Goal: Information Seeking & Learning: Learn about a topic

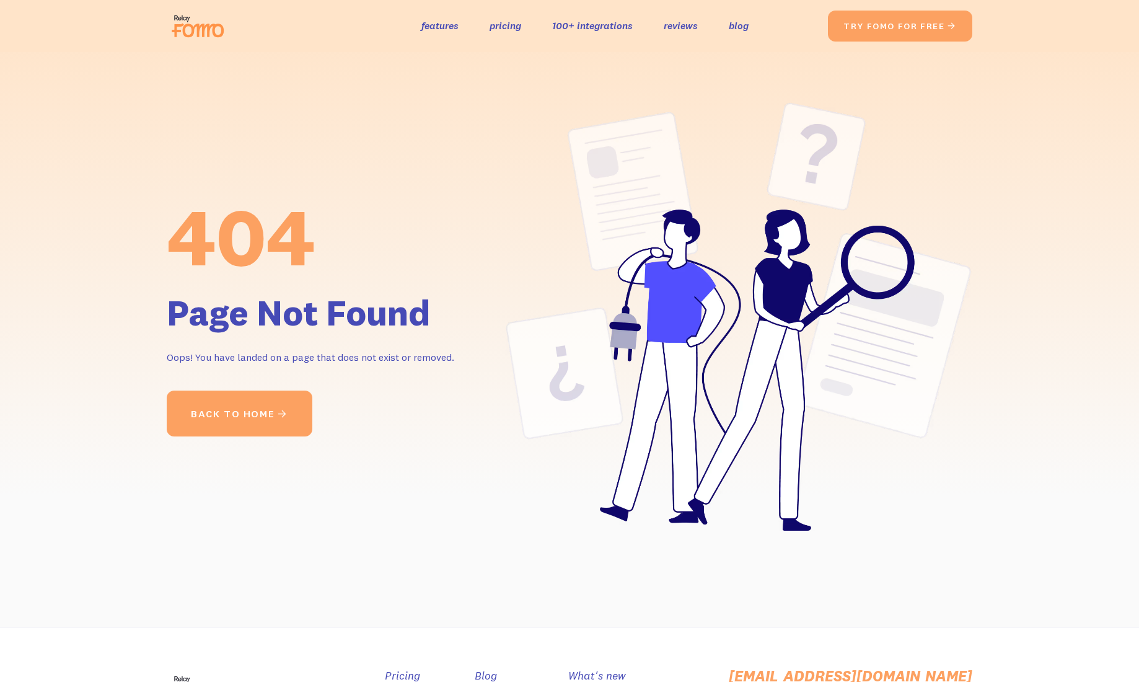
click at [205, 32] on img at bounding box center [201, 26] width 69 height 40
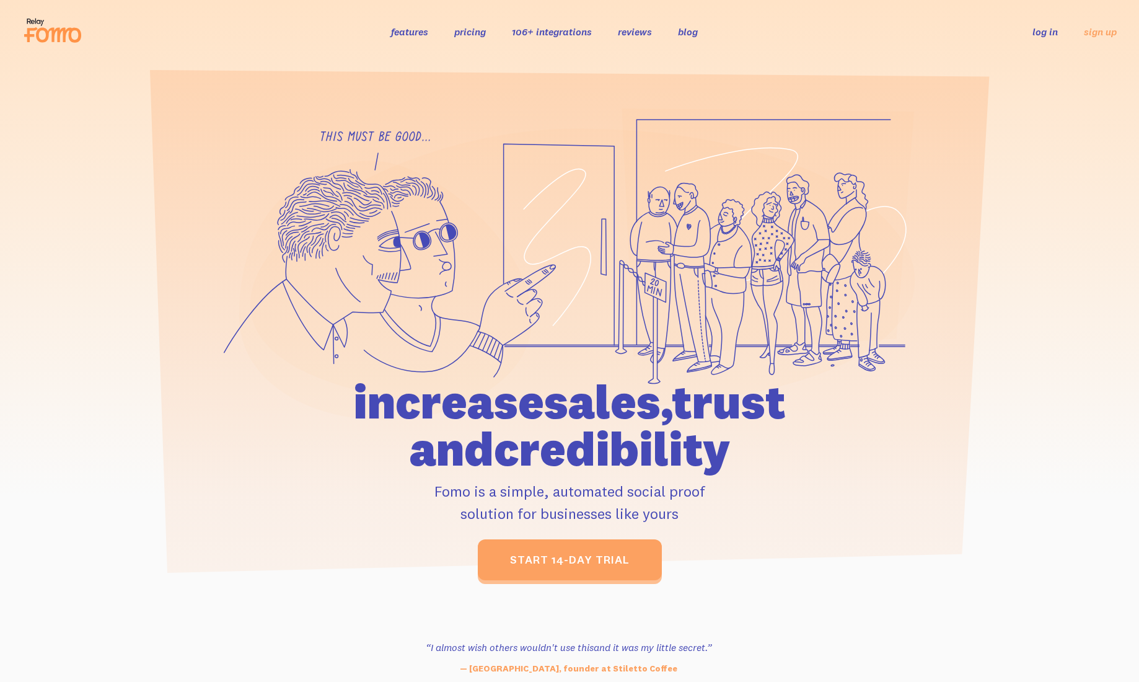
click at [467, 28] on link "pricing" at bounding box center [470, 31] width 32 height 12
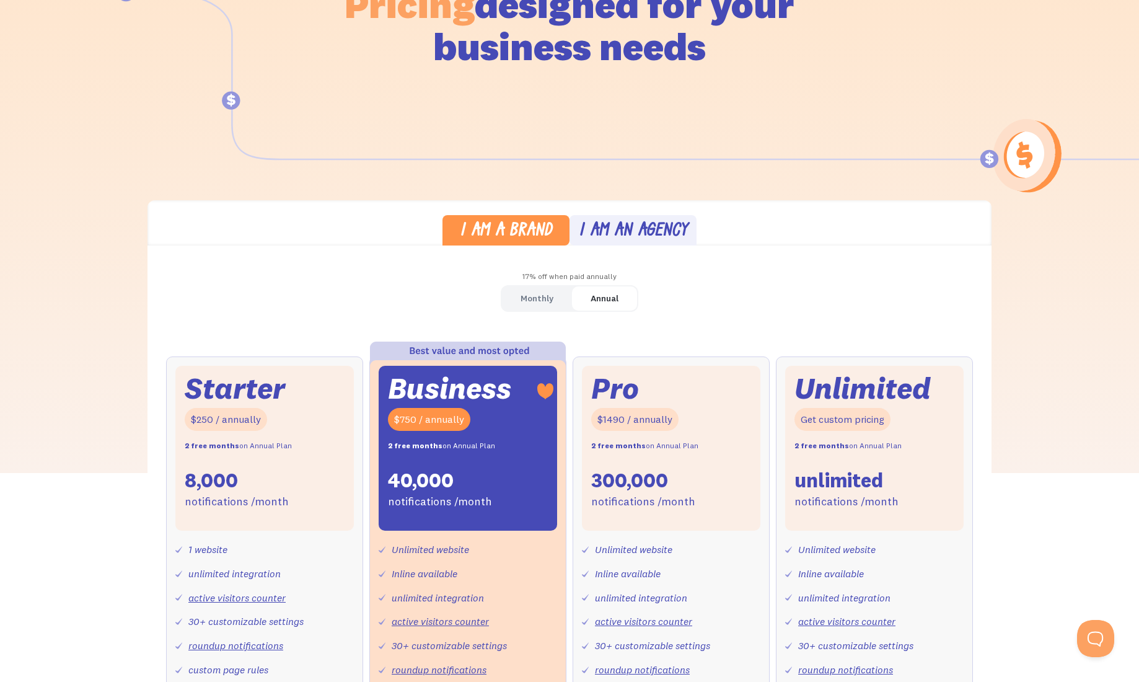
click at [602, 224] on div "I am an agency" at bounding box center [633, 232] width 109 height 18
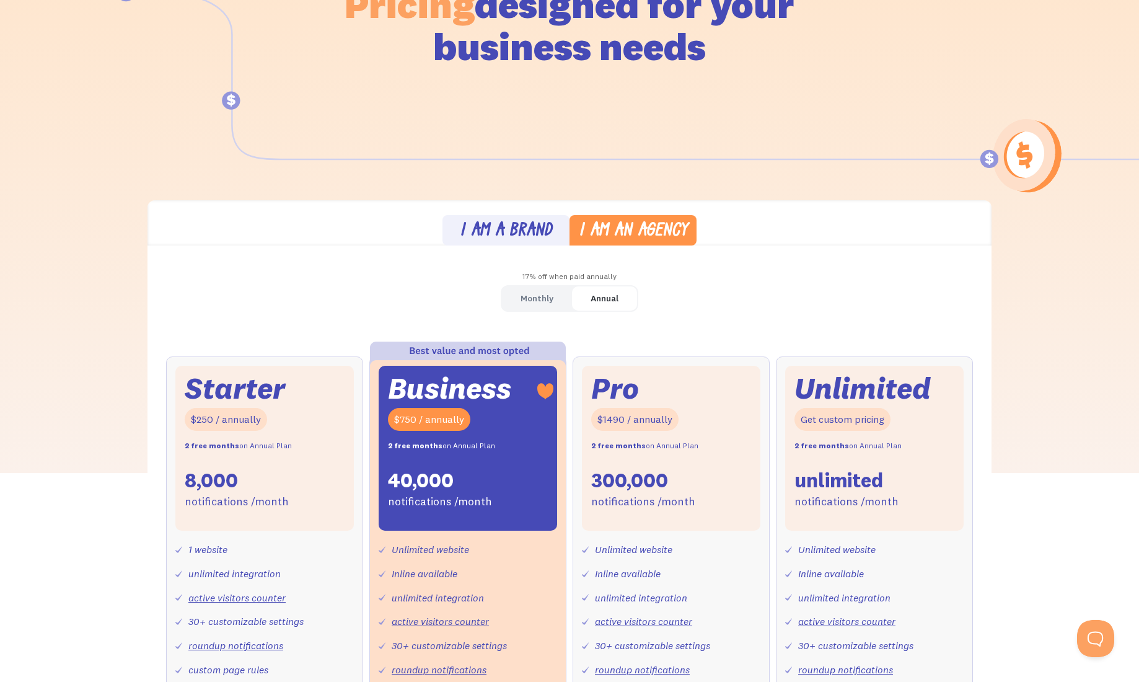
click at [539, 229] on div "I am a brand" at bounding box center [506, 232] width 92 height 18
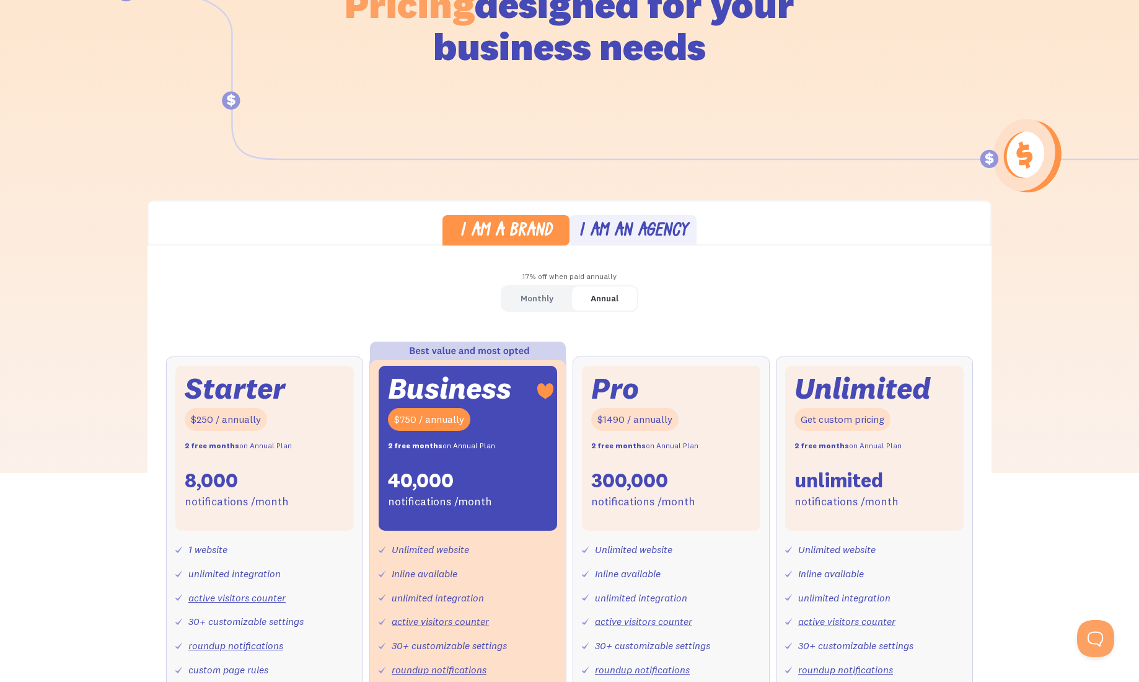
click at [667, 228] on div "I am an agency" at bounding box center [633, 232] width 109 height 18
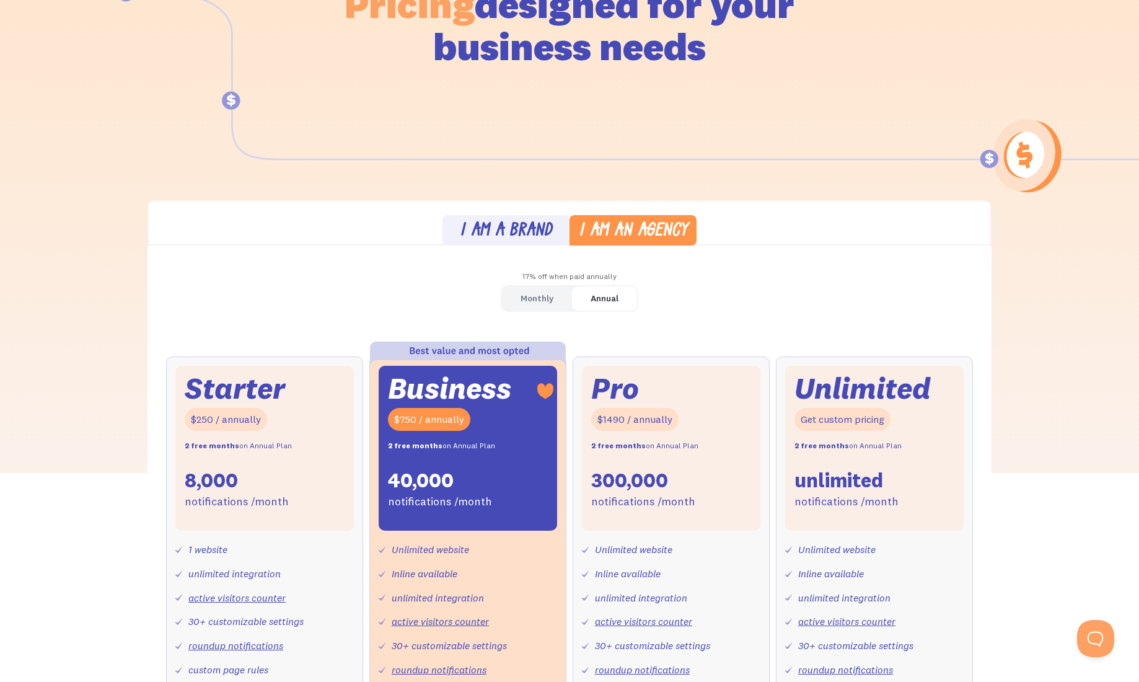
click at [543, 229] on div "I am a brand" at bounding box center [506, 232] width 92 height 18
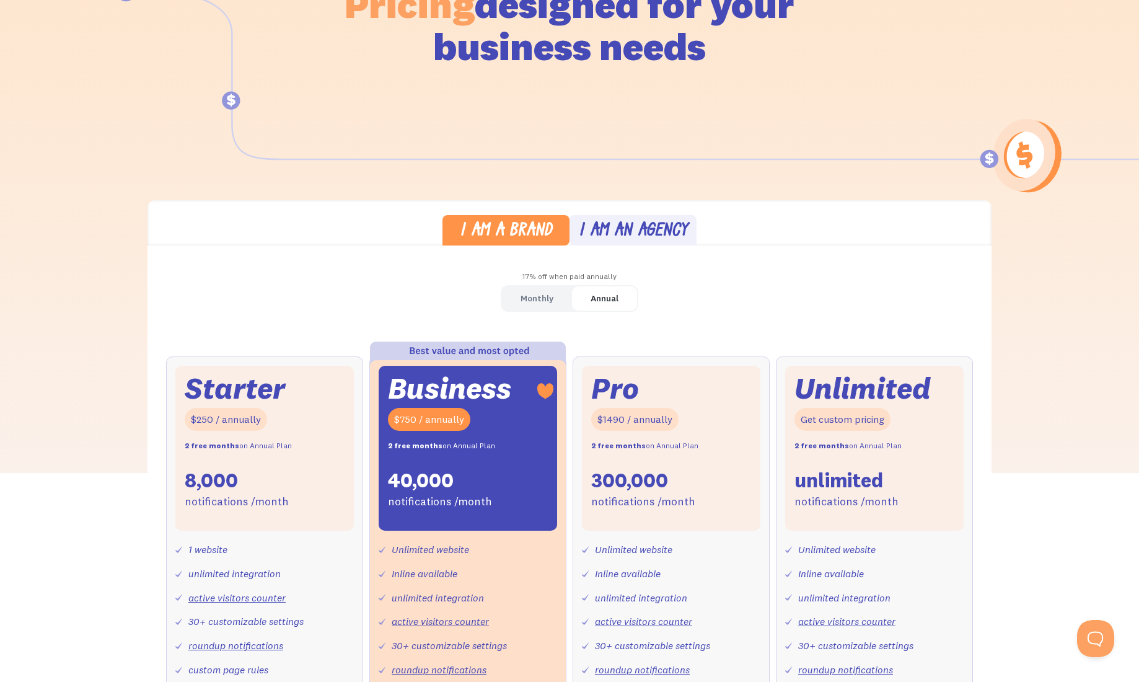
click at [604, 227] on div "I am an agency" at bounding box center [633, 232] width 109 height 18
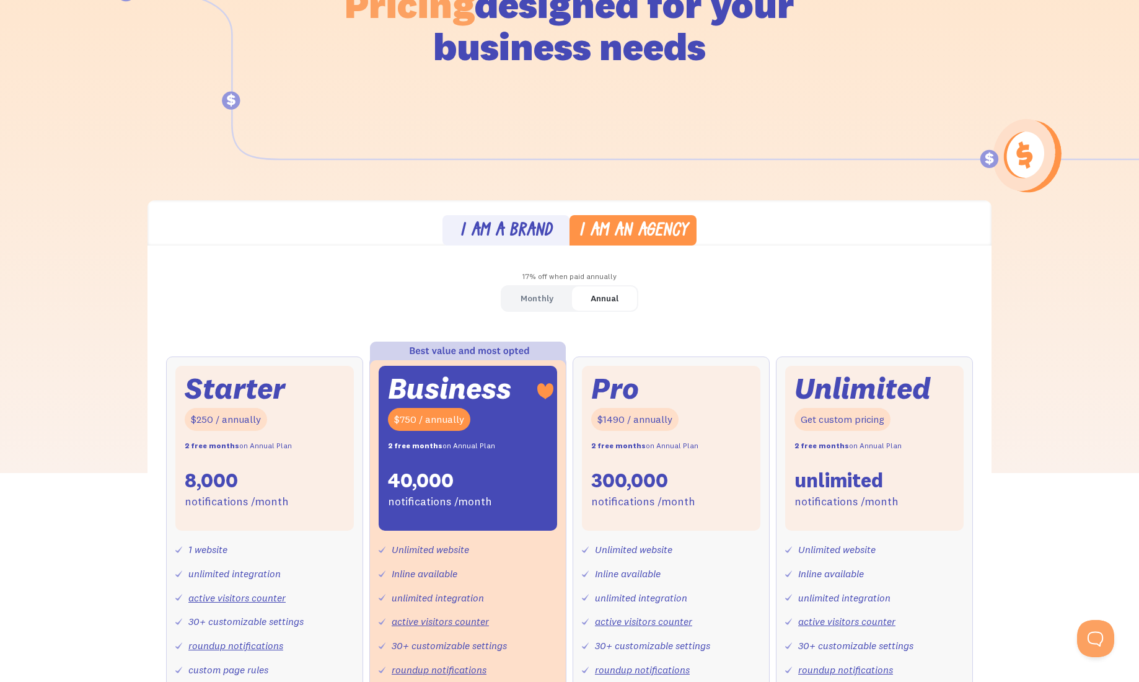
click at [518, 225] on div "I am a brand" at bounding box center [506, 232] width 92 height 18
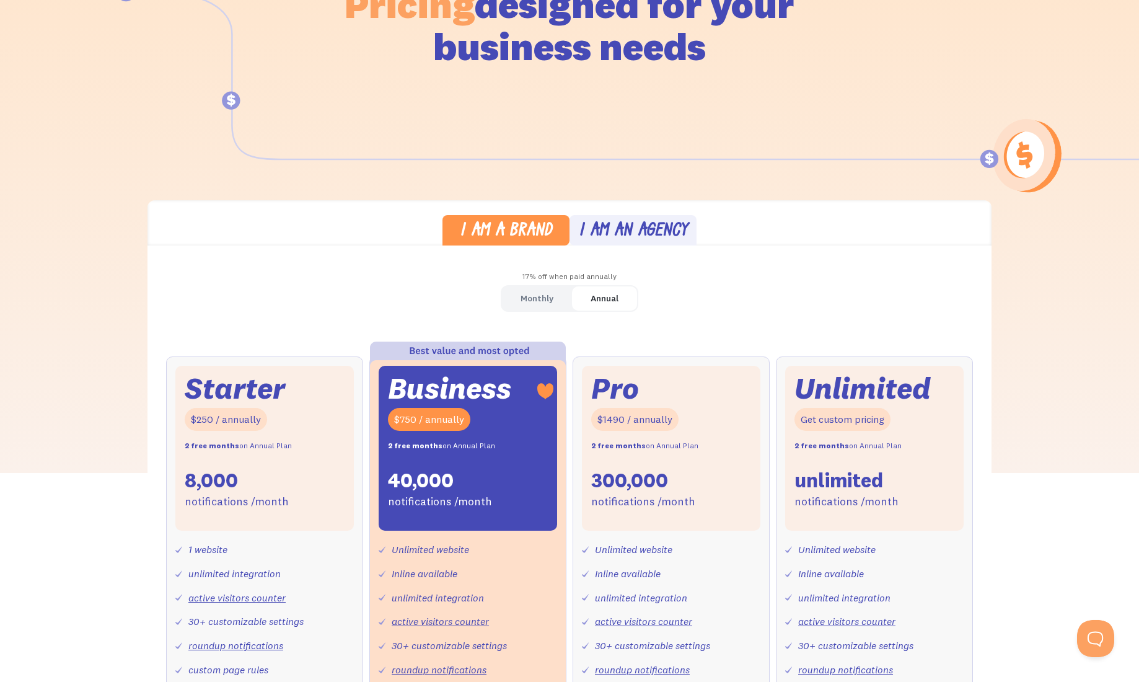
click at [606, 224] on div "I am an agency" at bounding box center [633, 232] width 109 height 18
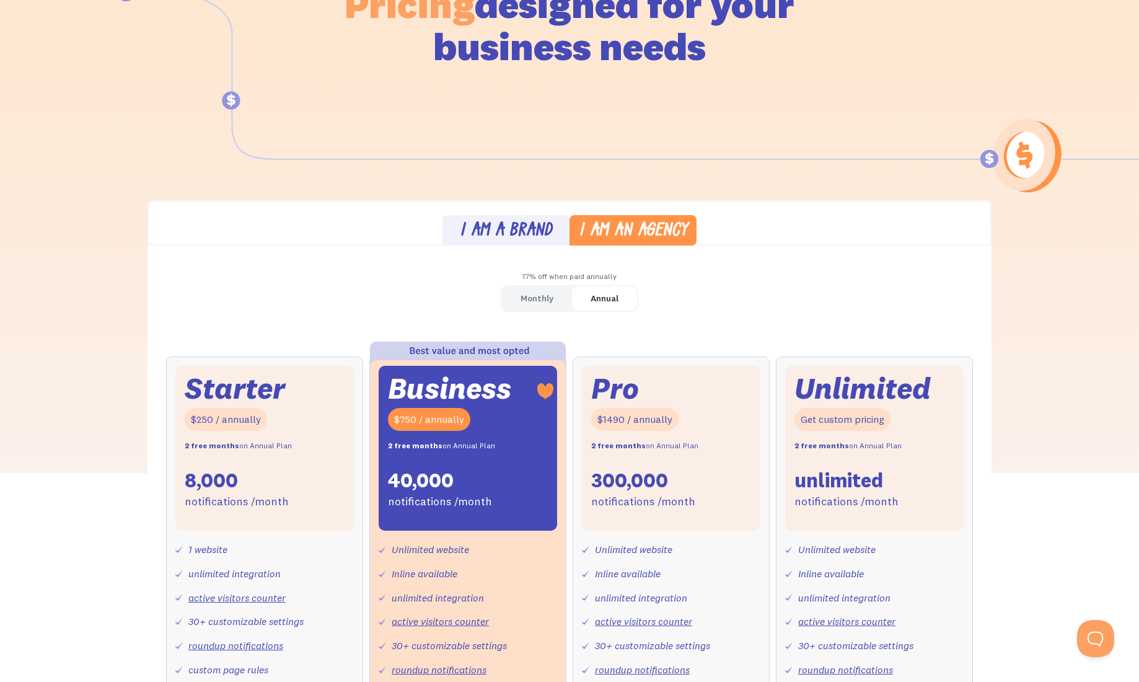
click at [507, 226] on div "I am a brand" at bounding box center [506, 232] width 92 height 18
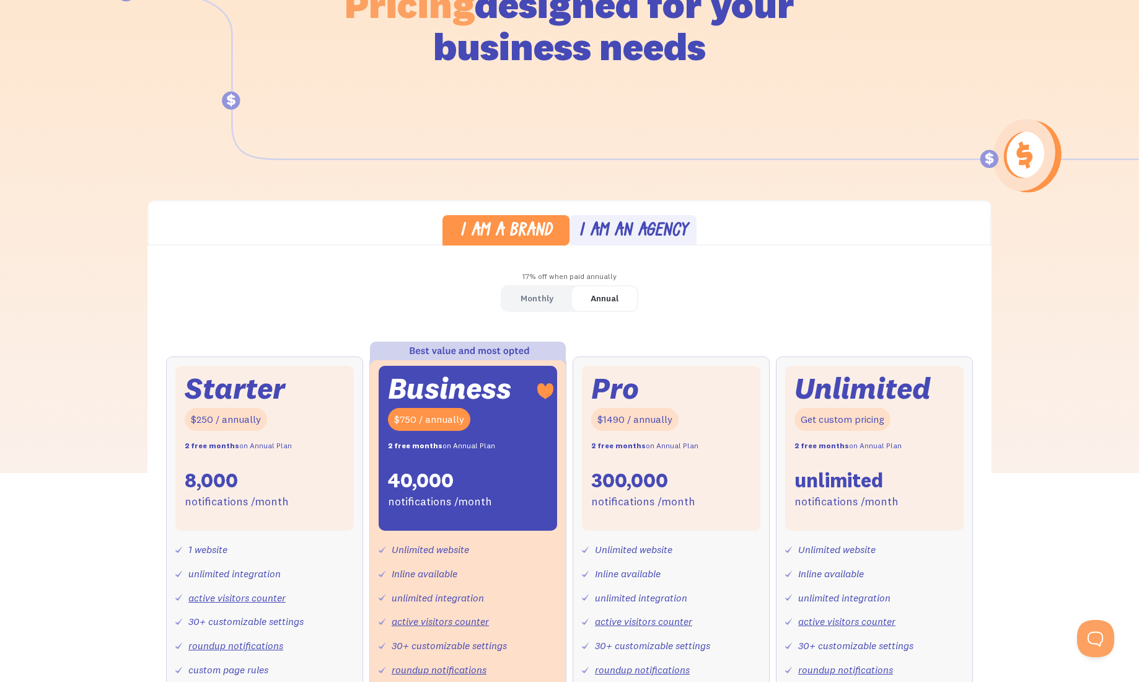
click at [574, 226] on link "I am an agency" at bounding box center [633, 230] width 127 height 30
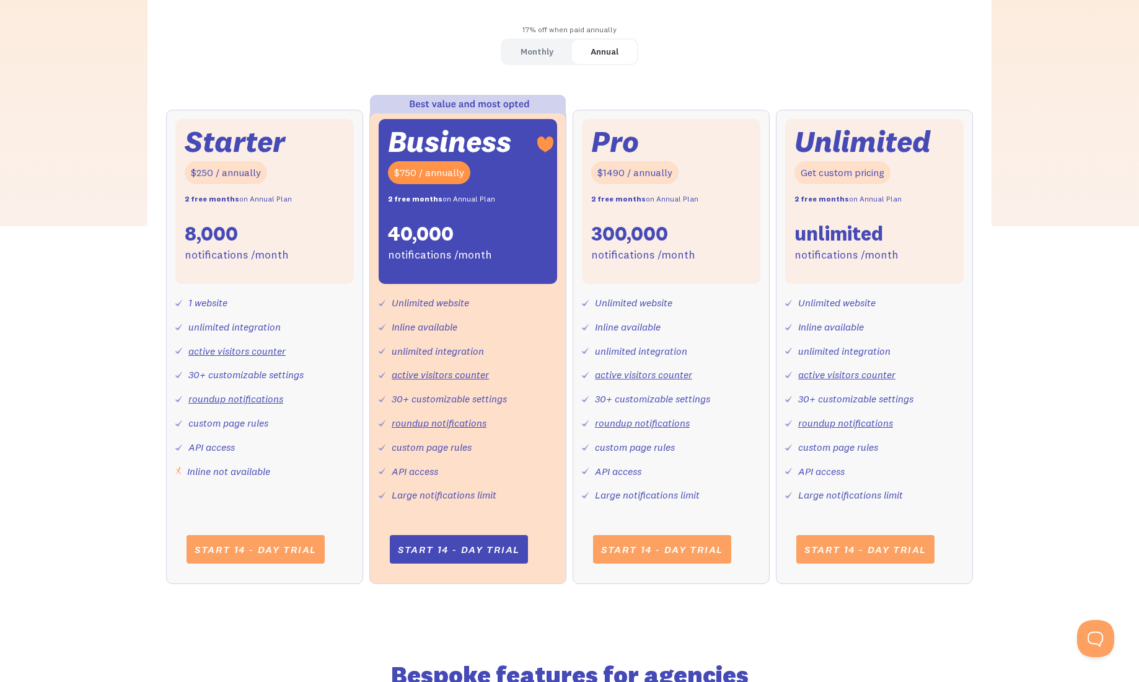
scroll to position [359, 0]
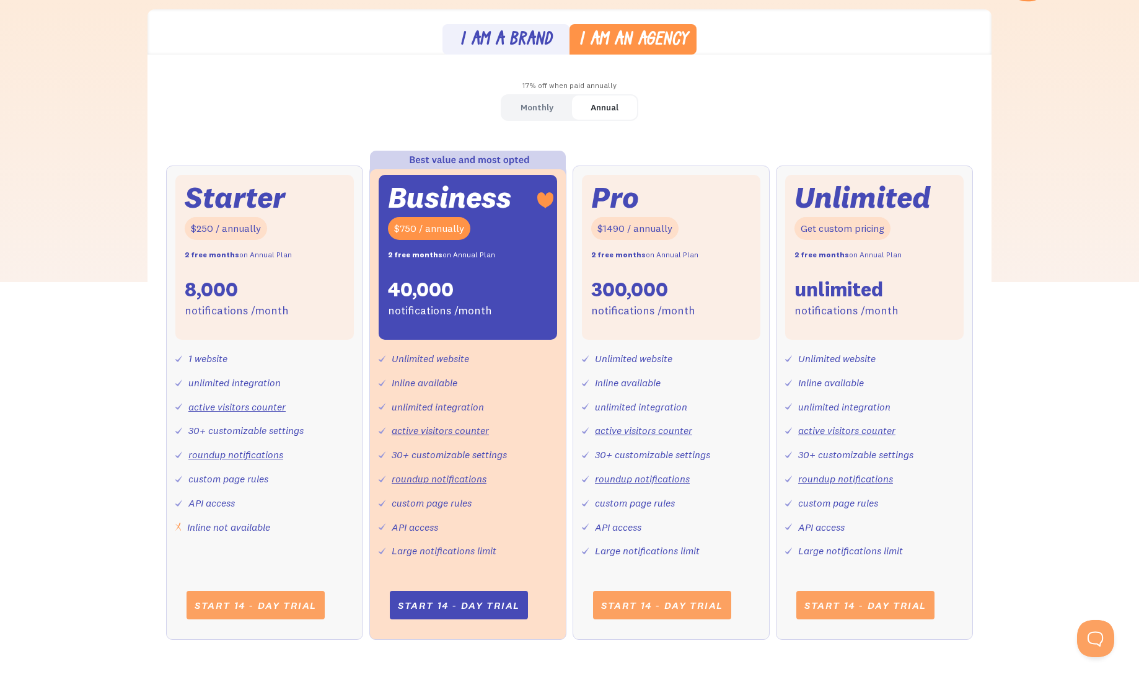
click at [532, 105] on div "Monthly" at bounding box center [537, 108] width 33 height 18
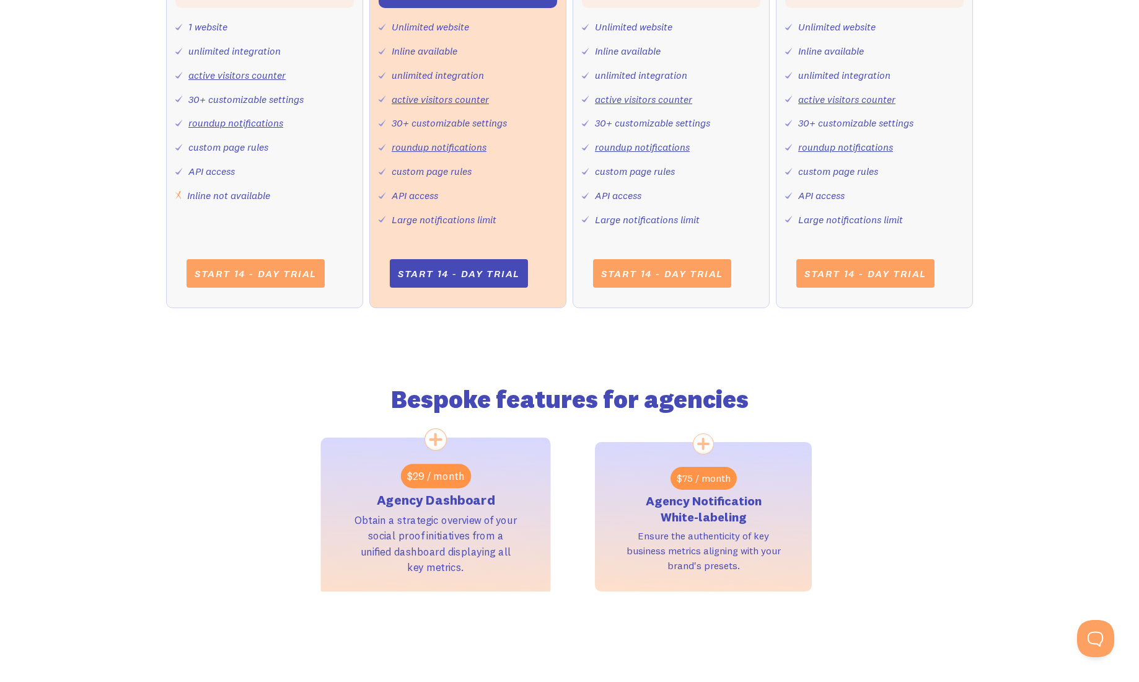
scroll to position [0, 0]
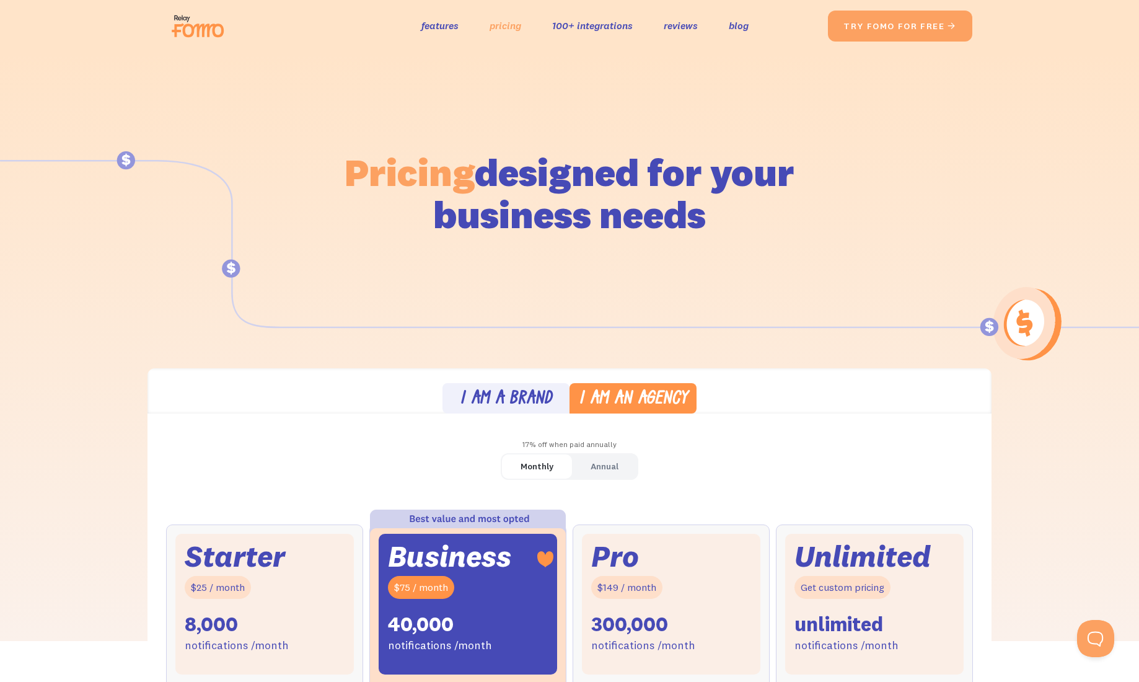
click at [502, 22] on link "pricing" at bounding box center [506, 26] width 32 height 18
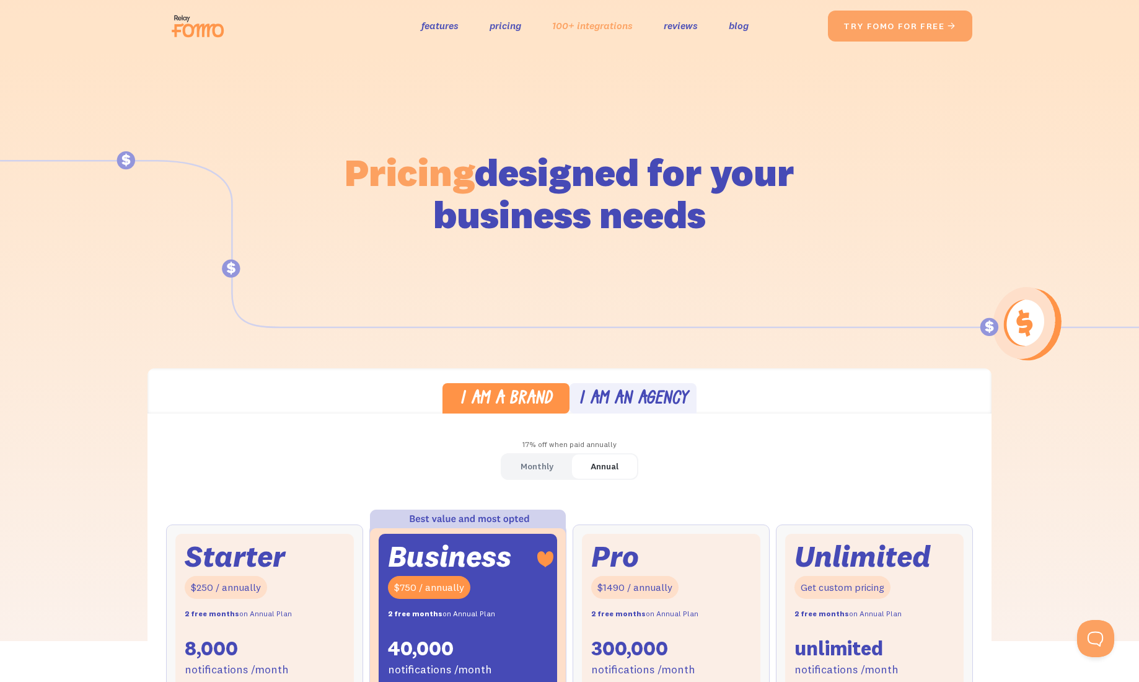
click at [607, 25] on link "100+ integrations" at bounding box center [592, 26] width 81 height 18
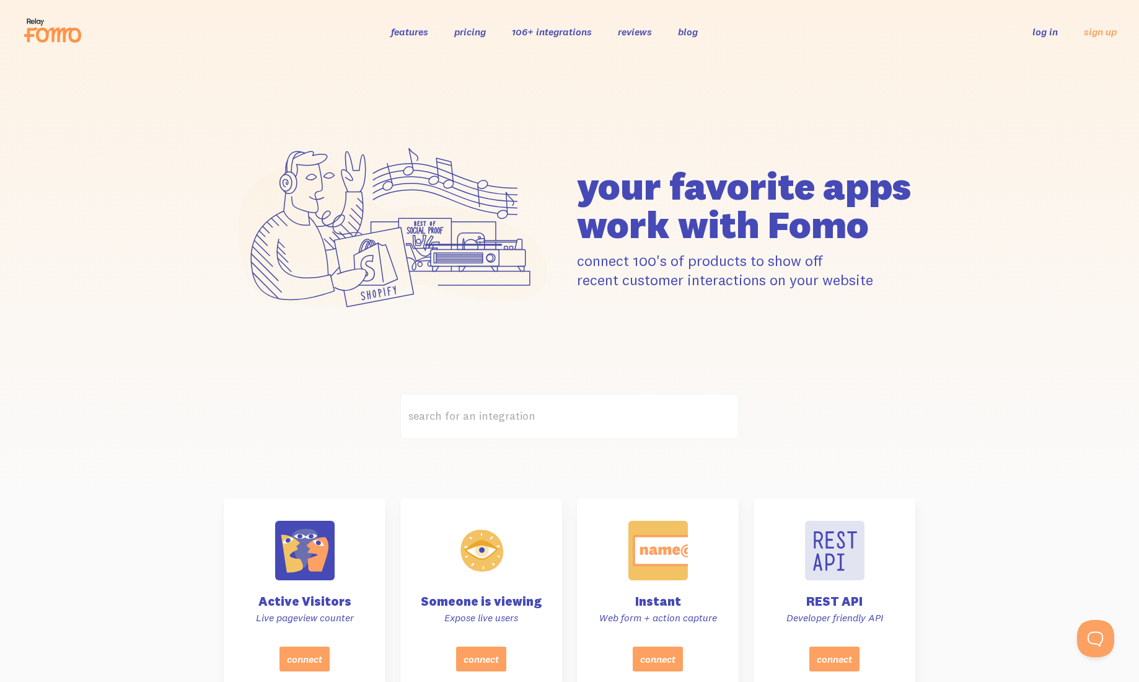
click at [60, 33] on icon at bounding box center [58, 35] width 45 height 15
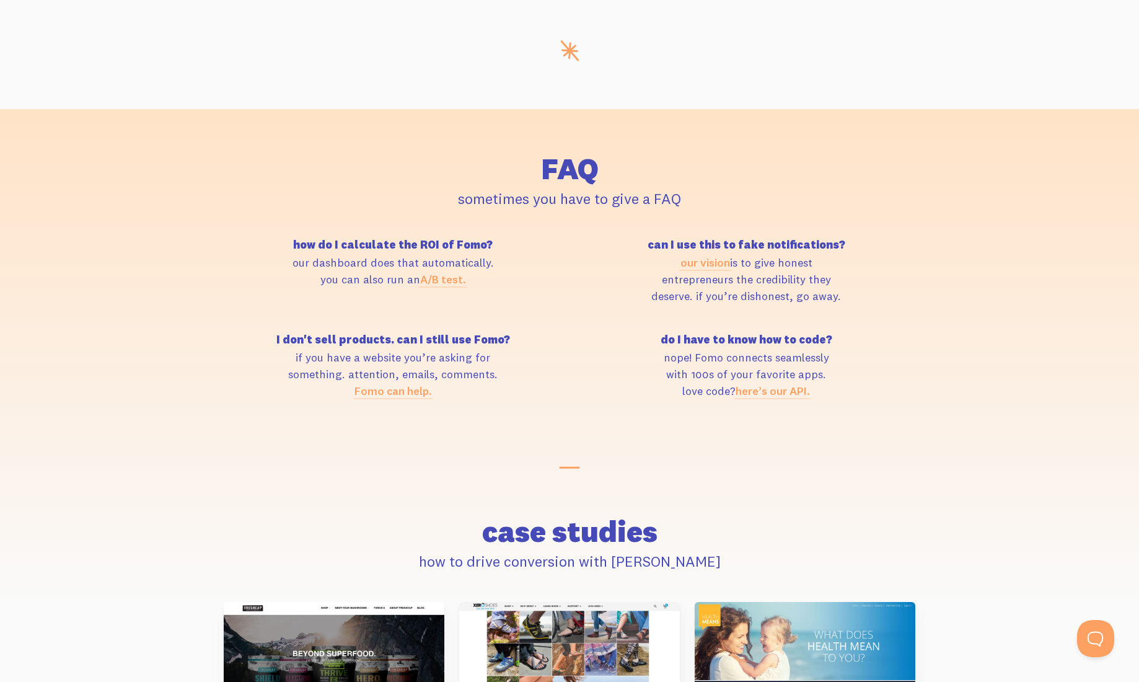
scroll to position [6098, 0]
